Goal: Answer question/provide support: Share knowledge or assist other users

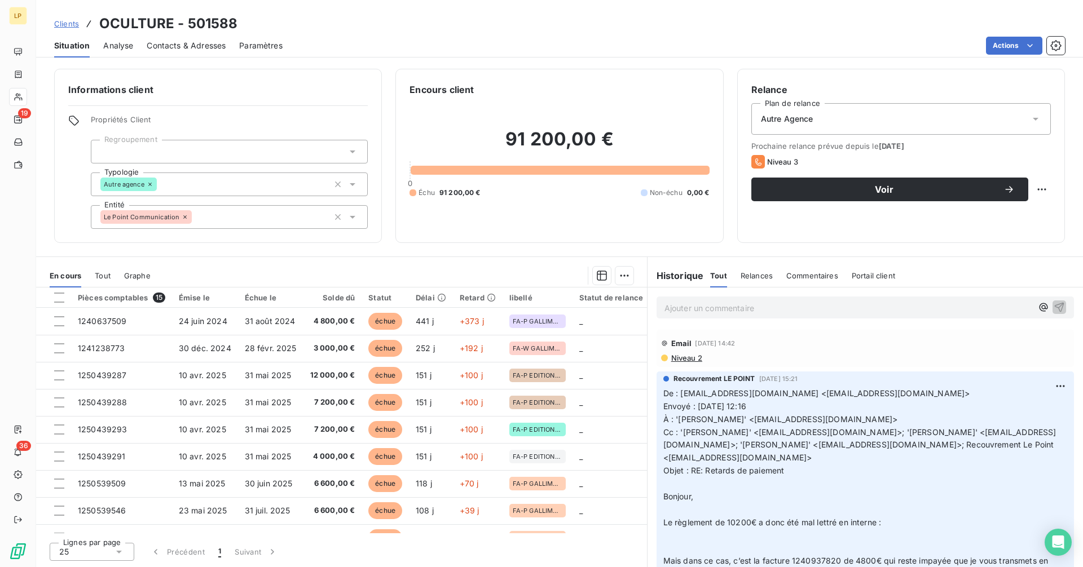
click at [72, 22] on span "Clients" at bounding box center [66, 23] width 25 height 9
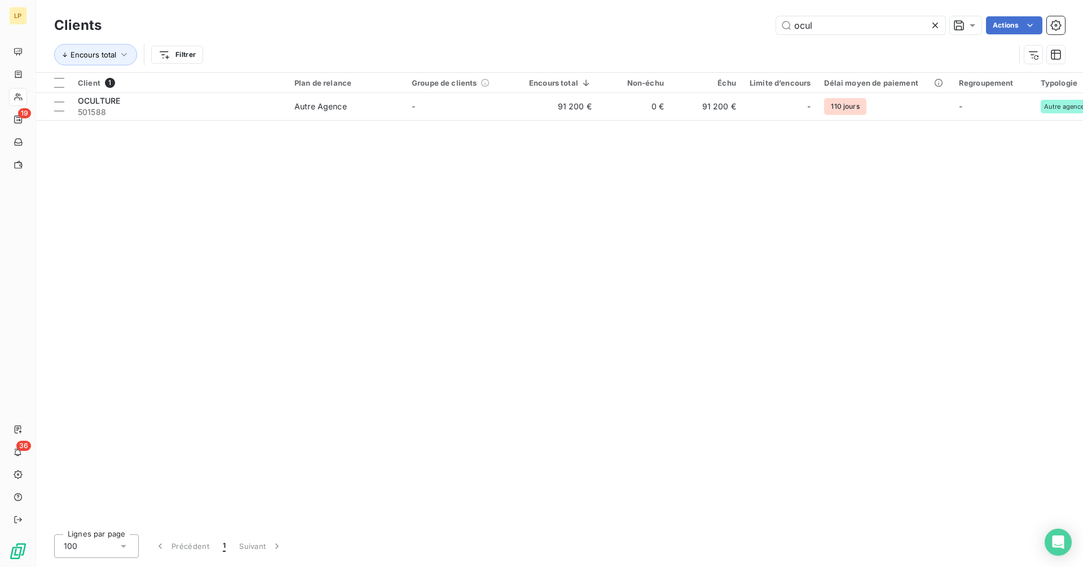
drag, startPoint x: 831, startPoint y: 31, endPoint x: 770, endPoint y: 24, distance: 61.3
click at [770, 24] on div "ocul Actions" at bounding box center [590, 25] width 950 height 18
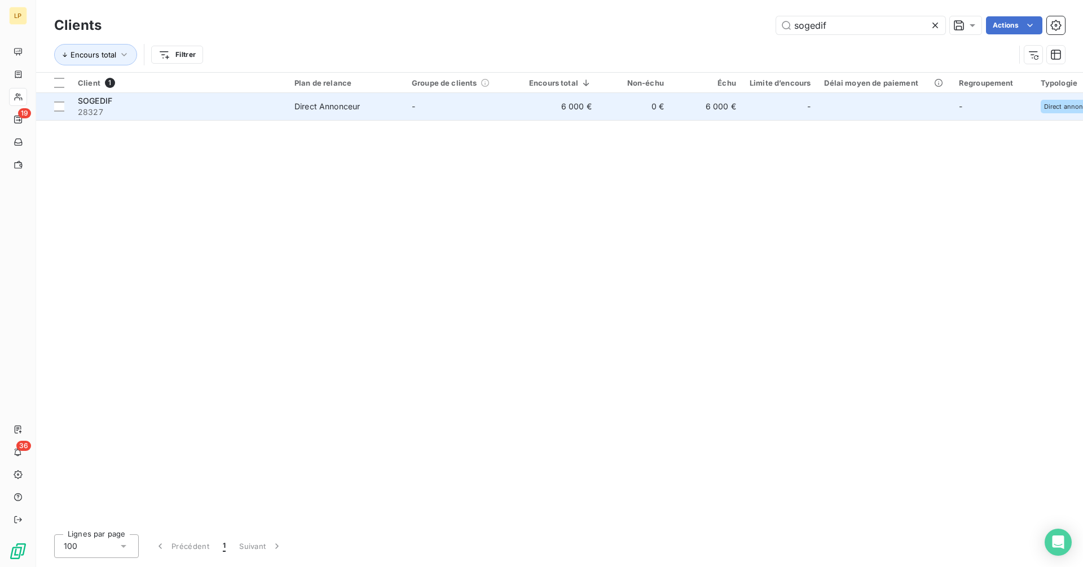
type input "sogedif"
click at [612, 109] on td "0 €" at bounding box center [634, 106] width 72 height 27
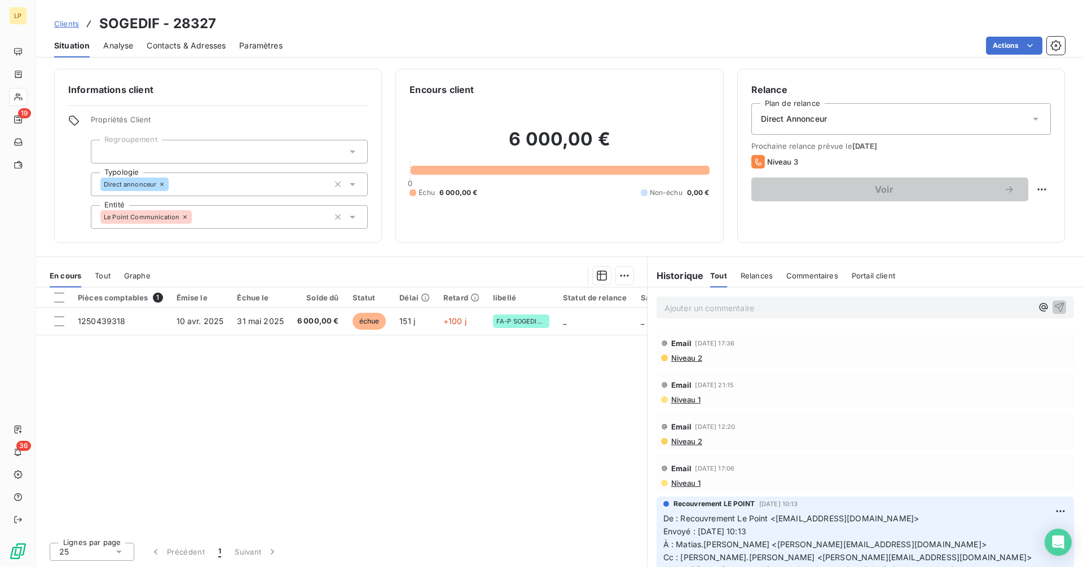
click at [750, 306] on p "Ajouter un commentaire ﻿" at bounding box center [848, 308] width 368 height 14
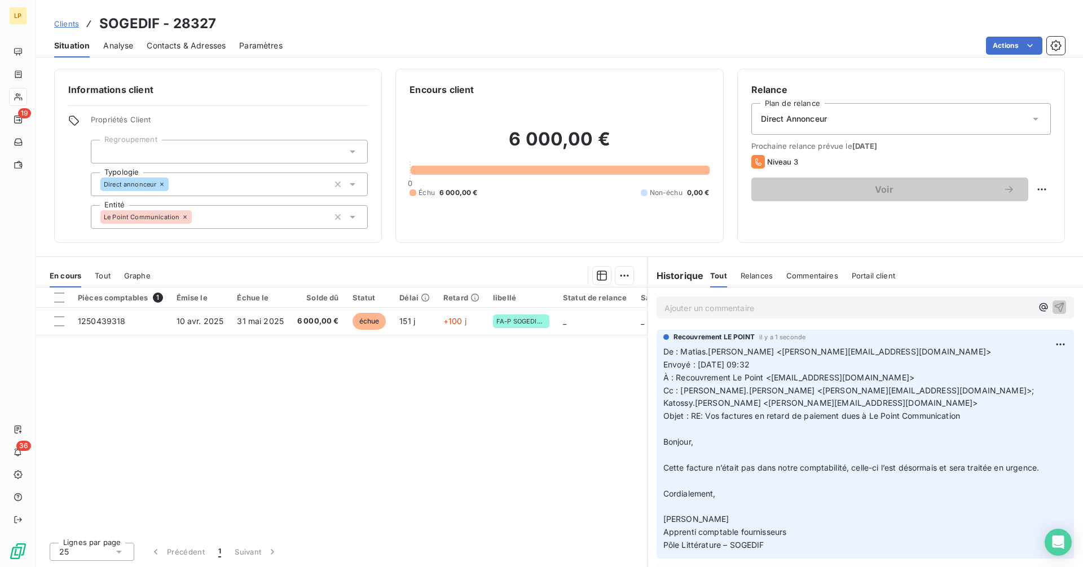
click at [74, 28] on span "Clients" at bounding box center [66, 23] width 25 height 9
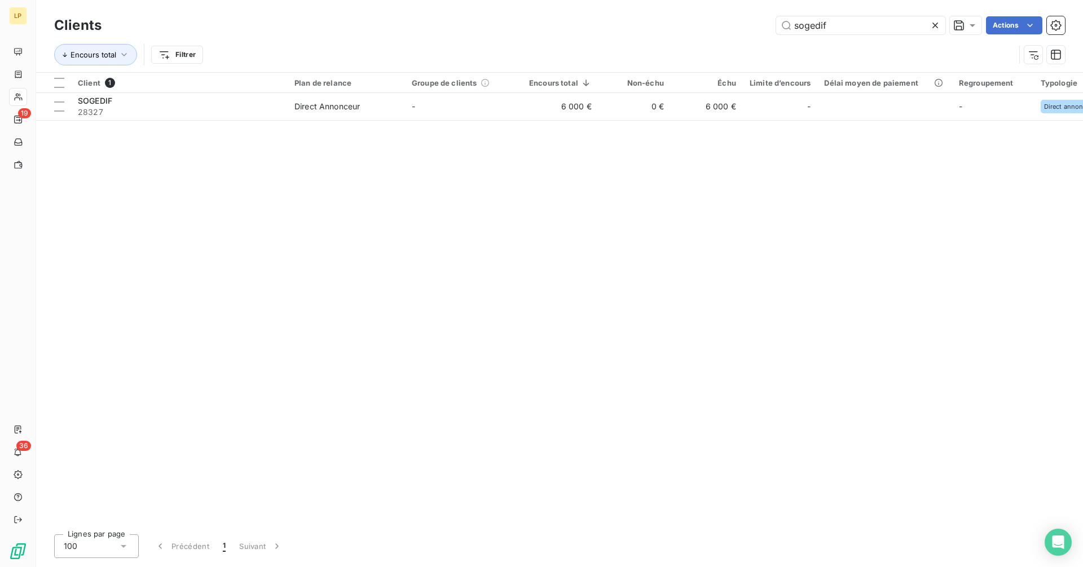
drag, startPoint x: 869, startPoint y: 23, endPoint x: 741, endPoint y: 33, distance: 128.4
click at [741, 33] on div "sogedif Actions" at bounding box center [590, 25] width 950 height 18
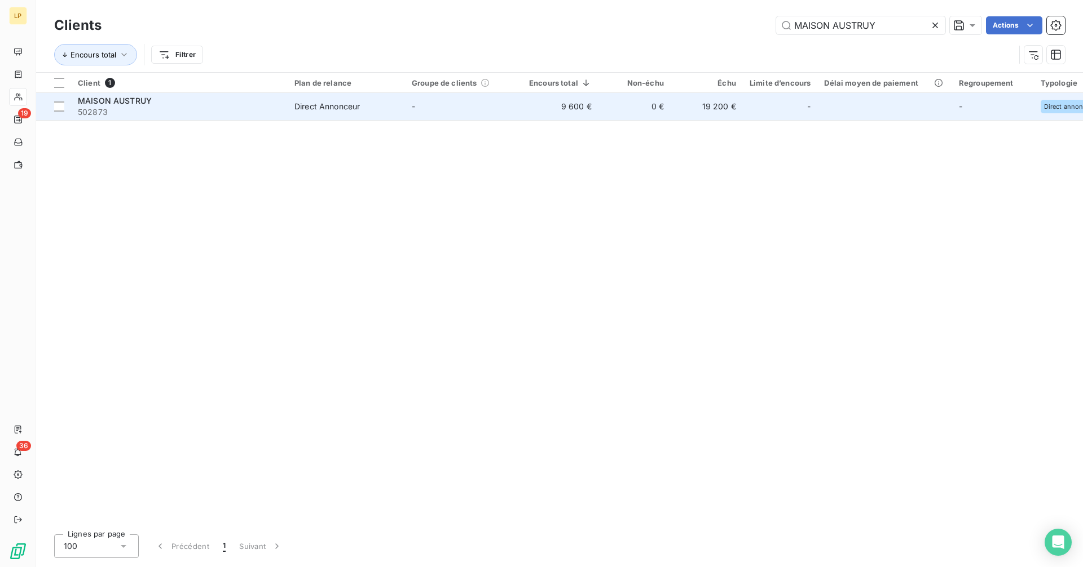
type input "MAISON AUSTRUY"
click at [436, 104] on td "-" at bounding box center [463, 106] width 117 height 27
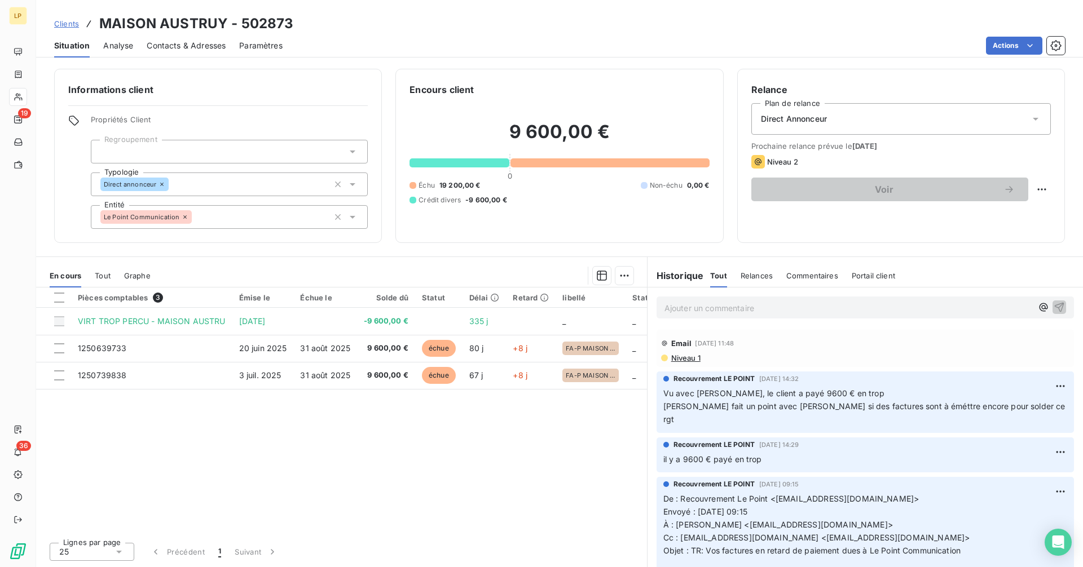
click at [712, 306] on p "Ajouter un commentaire ﻿" at bounding box center [848, 308] width 368 height 14
click at [769, 299] on div "Ajouter un commentaire ﻿" at bounding box center [864, 308] width 417 height 22
click at [763, 309] on p "Ajouter un commentaire ﻿" at bounding box center [848, 308] width 368 height 14
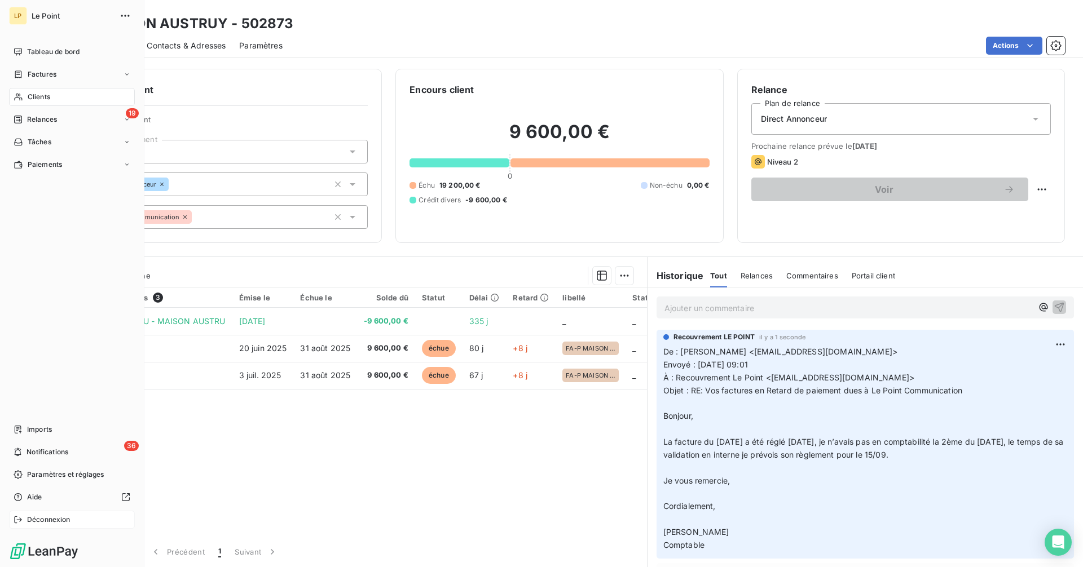
click at [43, 519] on span "Déconnexion" at bounding box center [48, 520] width 43 height 10
